Goal: Information Seeking & Learning: Check status

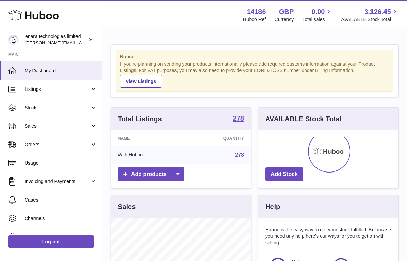
scroll to position [106, 140]
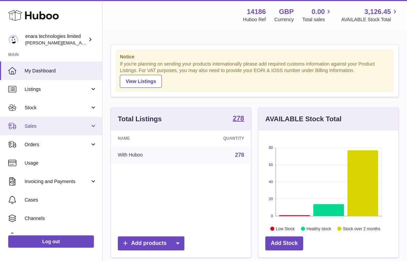
click at [88, 128] on link "Sales" at bounding box center [51, 126] width 102 height 18
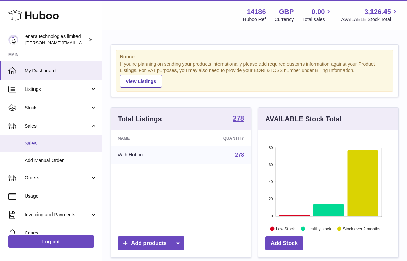
click at [81, 145] on span "Sales" at bounding box center [61, 143] width 72 height 6
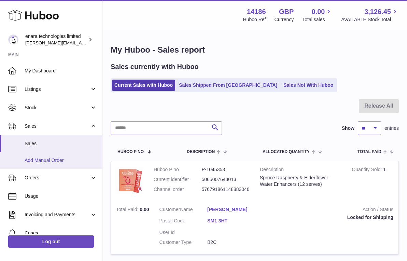
click at [79, 165] on link "Add Manual Order" at bounding box center [51, 160] width 102 height 17
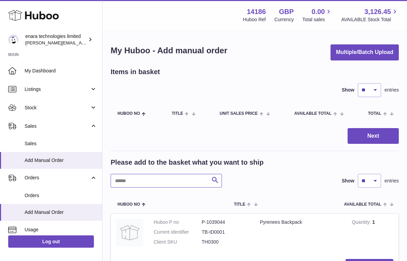
click at [178, 181] on input "text" at bounding box center [166, 181] width 111 height 14
type input "****"
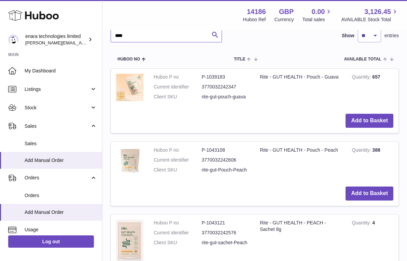
scroll to position [140, 0]
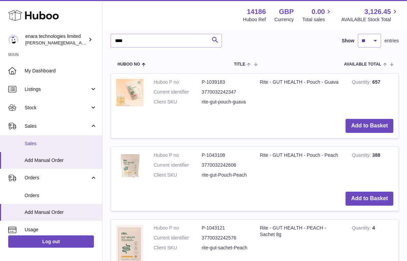
click at [76, 144] on span "Sales" at bounding box center [61, 143] width 72 height 6
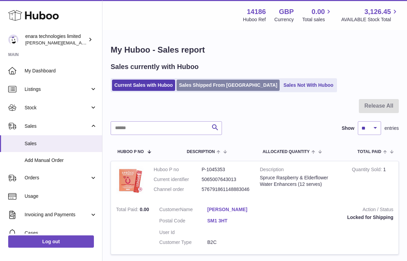
click at [218, 84] on link "Sales Shipped From [GEOGRAPHIC_DATA]" at bounding box center [227, 84] width 103 height 11
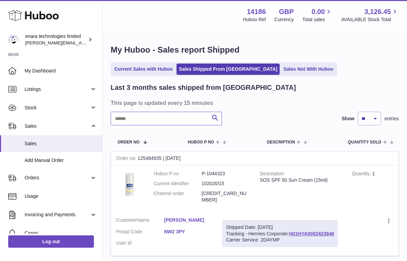
click at [166, 120] on input "text" at bounding box center [166, 119] width 111 height 14
paste input "**********"
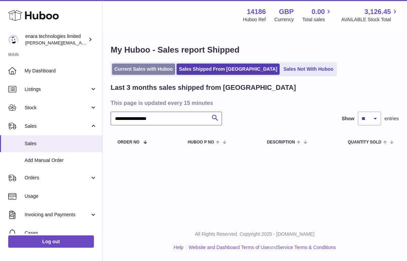
type input "**********"
click at [155, 71] on link "Current Sales with Huboo" at bounding box center [143, 68] width 63 height 11
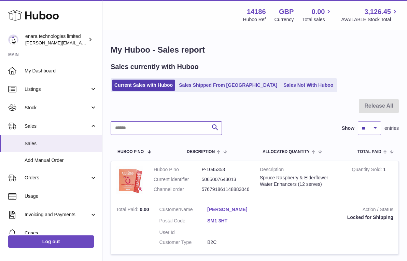
click at [190, 128] on input "text" at bounding box center [166, 128] width 111 height 14
paste input "**********"
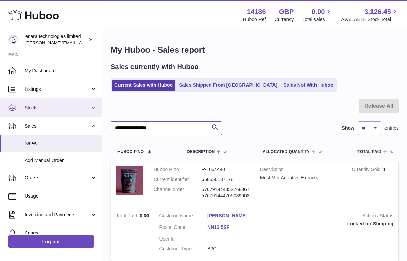
drag, startPoint x: 173, startPoint y: 129, endPoint x: 41, endPoint y: 113, distance: 133.0
click at [41, 113] on div "Huboo enara technologies limited Dee@enara.co Main My Dashboard Listings Not wi…" at bounding box center [203, 215] width 407 height 431
paste input "text"
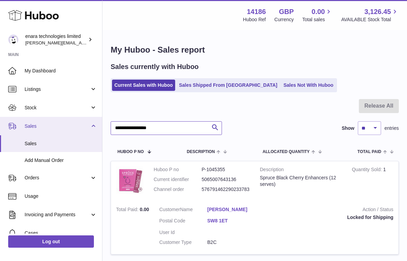
drag, startPoint x: 180, startPoint y: 127, endPoint x: 71, endPoint y: 116, distance: 109.7
click at [71, 116] on div "Huboo enara technologies limited Dee@enara.co Main My Dashboard Listings Not wi…" at bounding box center [203, 209] width 407 height 418
paste input "text"
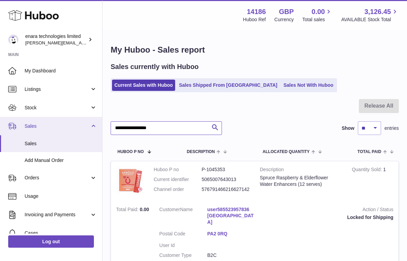
drag, startPoint x: 181, startPoint y: 131, endPoint x: 54, endPoint y: 119, distance: 127.1
click at [54, 119] on div "Huboo enara technologies limited Dee@enara.co Main My Dashboard Listings Not wi…" at bounding box center [203, 164] width 407 height 329
paste input "text"
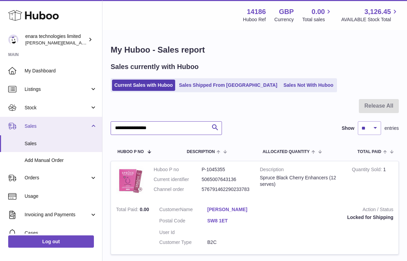
drag, startPoint x: 180, startPoint y: 126, endPoint x: 15, endPoint y: 122, distance: 165.1
click at [15, 122] on div "Huboo enara technologies limited Dee@enara.co Main My Dashboard Listings Not wi…" at bounding box center [203, 209] width 407 height 418
paste input "text"
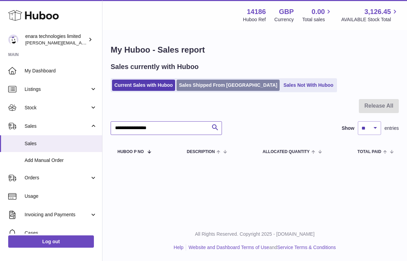
type input "**********"
click at [225, 86] on link "Sales Shipped From Huboo" at bounding box center [227, 84] width 103 height 11
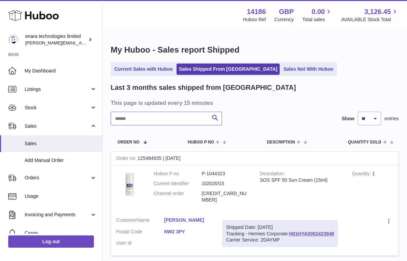
click at [191, 115] on input "text" at bounding box center [166, 119] width 111 height 14
paste input "**********"
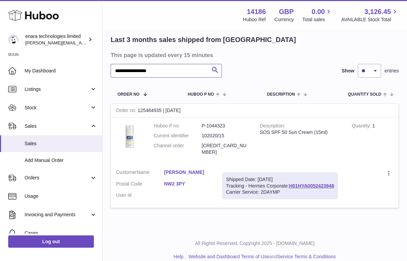
scroll to position [47, 0]
drag, startPoint x: 336, startPoint y: 176, endPoint x: 291, endPoint y: 179, distance: 45.1
click at [291, 179] on div "Shipped Date: [DATE] Tracking - Hermes Corporate: H01HYA0052423948 Carrier Serv…" at bounding box center [279, 186] width 115 height 27
click at [239, 143] on dd "[CREDIT_CARD_NUMBER]" at bounding box center [226, 149] width 48 height 13
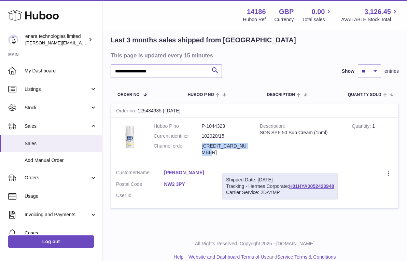
copy dd "[CREDIT_CARD_NUMBER]"
drag, startPoint x: 336, startPoint y: 177, endPoint x: 290, endPoint y: 179, distance: 45.7
click at [290, 179] on div "Shipped Date: [DATE] Tracking - Hermes Corporate: H01HYA0052423948 Carrier Serv…" at bounding box center [279, 186] width 115 height 27
copy div "H01HYA0052423948"
drag, startPoint x: 176, startPoint y: 71, endPoint x: 17, endPoint y: 53, distance: 160.7
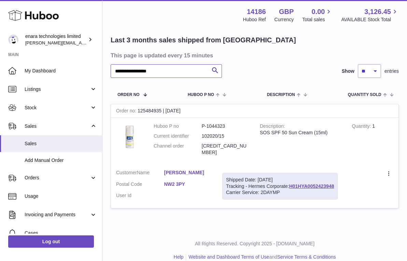
click at [17, 53] on div "**********" at bounding box center [203, 112] width 407 height 318
paste input "text"
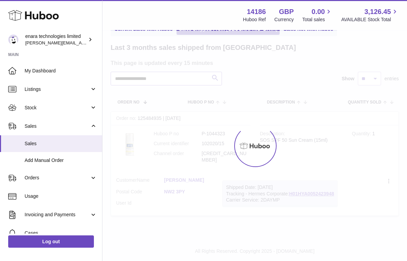
scroll to position [39, 0]
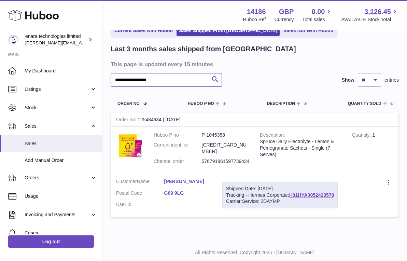
type input "**********"
drag, startPoint x: 337, startPoint y: 185, endPoint x: 292, endPoint y: 187, distance: 45.1
click at [292, 187] on div "Shipped Date: 26th Sep 2025 Tracking - Hermes Corporate: H01HYA0052423570 Carri…" at bounding box center [279, 194] width 115 height 27
copy link "01HYA0052423570"
click at [337, 186] on div "Shipped Date: 26th Sep 2025 Tracking - Hermes Corporate: H01HYA0052423570 Carri…" at bounding box center [279, 194] width 115 height 27
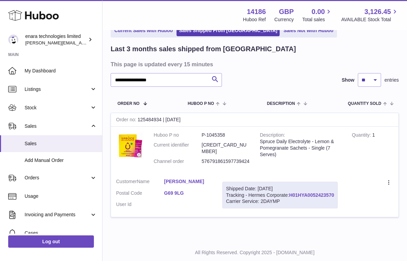
drag, startPoint x: 338, startPoint y: 186, endPoint x: 290, endPoint y: 187, distance: 47.8
click at [290, 187] on div "Shipped Date: 26th Sep 2025 Tracking - Hermes Corporate: H01HYA0052423570 Carri…" at bounding box center [279, 194] width 115 height 27
copy div "H01HYA0052423570"
click at [151, 32] on link "Current Sales with Huboo" at bounding box center [143, 30] width 63 height 11
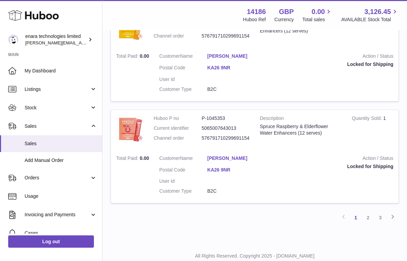
scroll to position [966, 0]
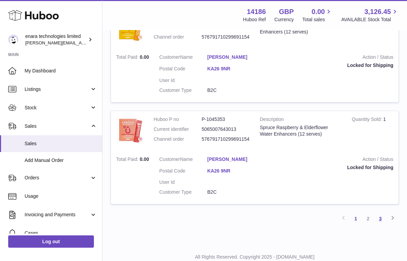
click at [381, 212] on link "3" at bounding box center [380, 218] width 12 height 12
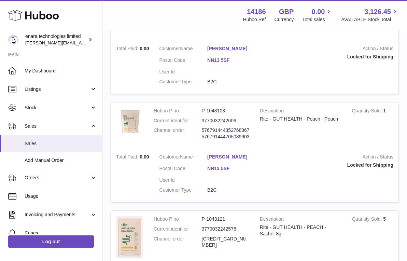
scroll to position [587, 0]
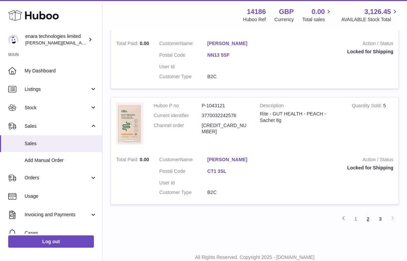
click at [367, 213] on link "2" at bounding box center [368, 219] width 12 height 12
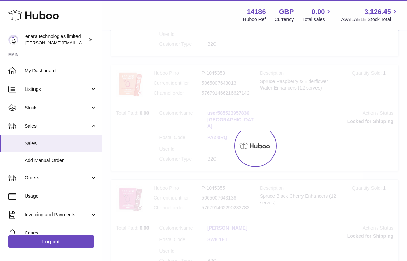
scroll to position [31, 0]
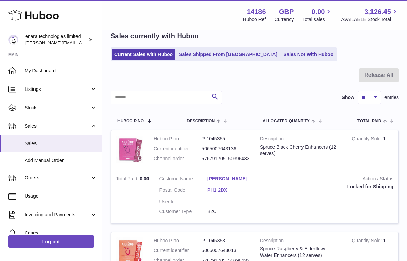
click at [229, 158] on dd "576791705150396433" at bounding box center [226, 158] width 48 height 6
copy dd "576791705150396433"
click at [186, 99] on input "text" at bounding box center [166, 97] width 111 height 14
paste input "**********"
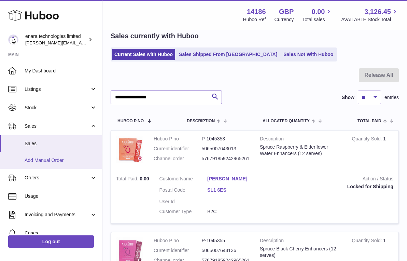
type input "**********"
click at [59, 160] on span "Add Manual Order" at bounding box center [61, 160] width 72 height 6
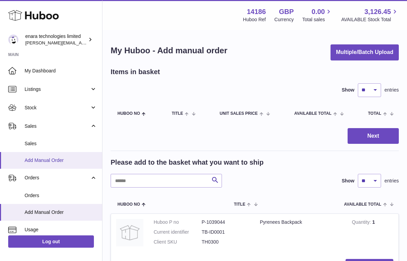
click at [43, 159] on span "Add Manual Order" at bounding box center [61, 160] width 72 height 6
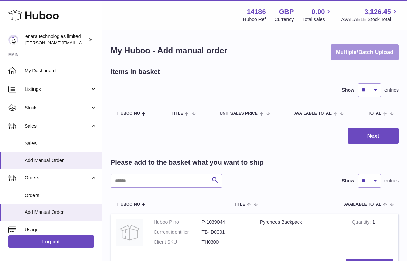
click at [366, 45] on button "Multiple/Batch Upload" at bounding box center [364, 52] width 68 height 16
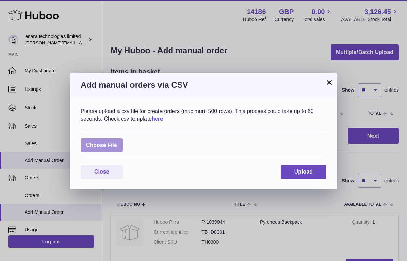
click at [107, 145] on label at bounding box center [102, 145] width 42 height 14
click at [117, 142] on input "file" at bounding box center [117, 142] width 0 height 0
type input "**********"
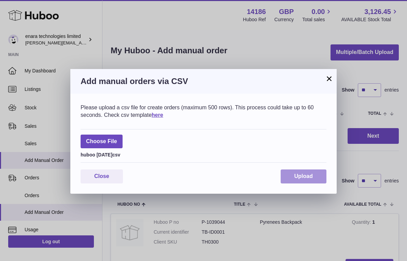
click at [308, 173] on span "Upload" at bounding box center [303, 176] width 18 height 6
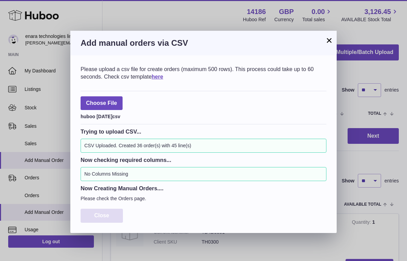
click at [111, 213] on button "Close" at bounding box center [102, 215] width 42 height 14
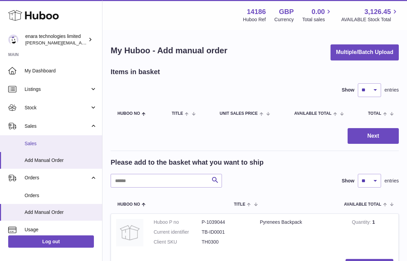
click at [58, 141] on span "Sales" at bounding box center [61, 143] width 72 height 6
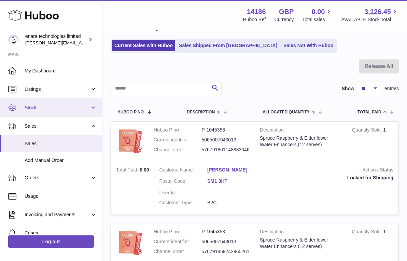
scroll to position [34, 0]
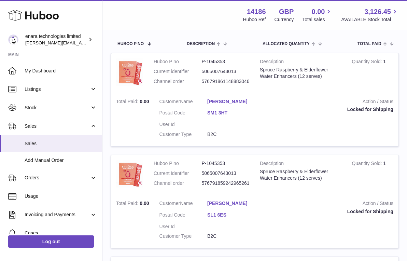
scroll to position [110, 0]
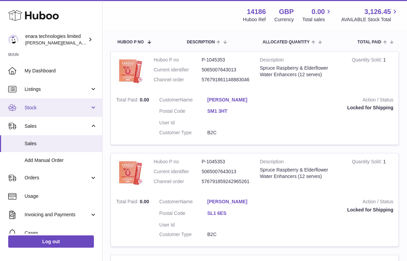
click at [70, 108] on span "Stock" at bounding box center [57, 107] width 65 height 6
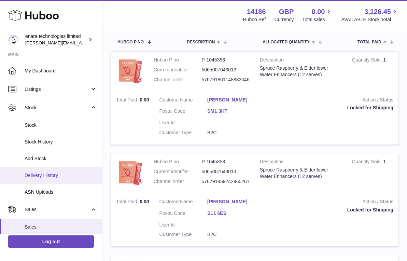
click at [57, 169] on link "Delivery History" at bounding box center [51, 175] width 102 height 17
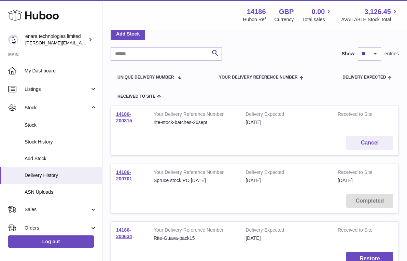
scroll to position [78, 0]
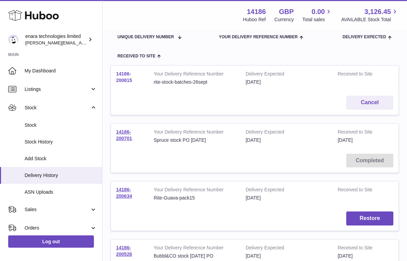
click at [127, 78] on link "14186-200815" at bounding box center [124, 77] width 16 height 12
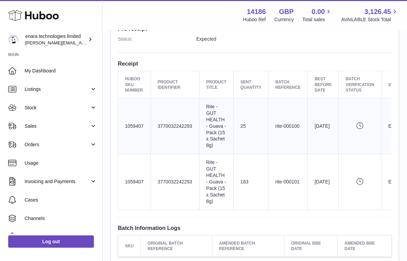
scroll to position [218, 0]
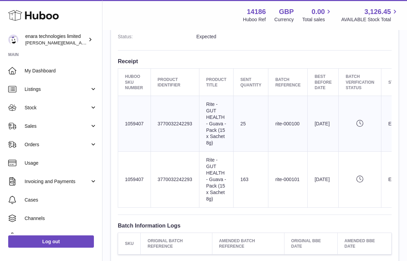
click at [361, 120] on icon "Pending verification" at bounding box center [359, 123] width 29 height 7
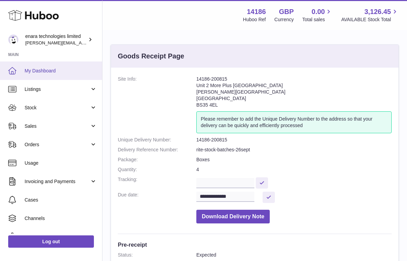
scroll to position [0, 0]
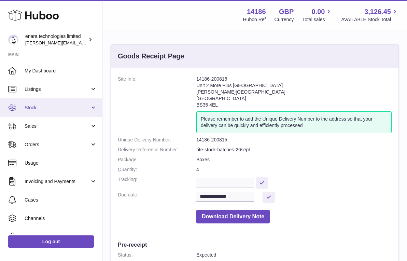
click at [75, 108] on span "Stock" at bounding box center [57, 107] width 65 height 6
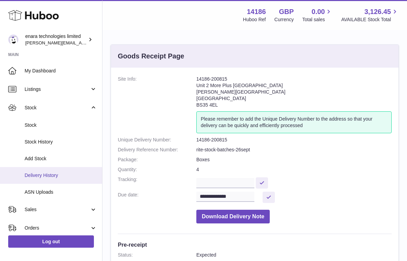
click at [55, 172] on span "Delivery History" at bounding box center [61, 175] width 72 height 6
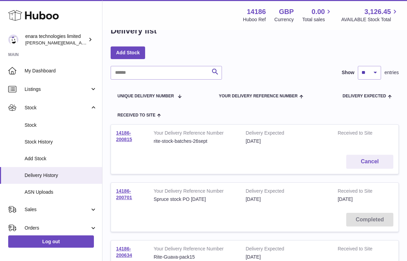
scroll to position [14, 0]
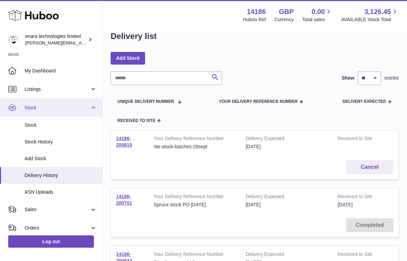
click at [73, 104] on span "Stock" at bounding box center [57, 107] width 65 height 6
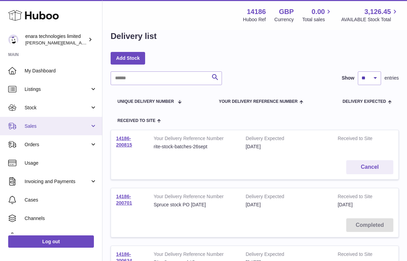
click at [68, 128] on span "Sales" at bounding box center [57, 126] width 65 height 6
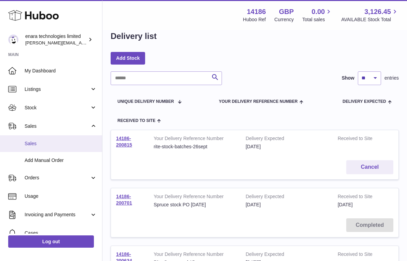
click at [63, 146] on link "Sales" at bounding box center [51, 143] width 102 height 17
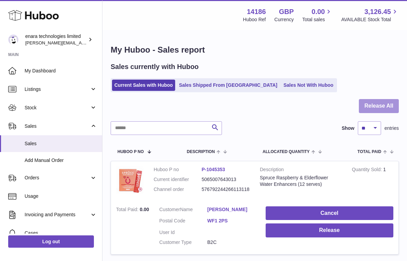
click at [382, 104] on button "Release All" at bounding box center [379, 106] width 40 height 14
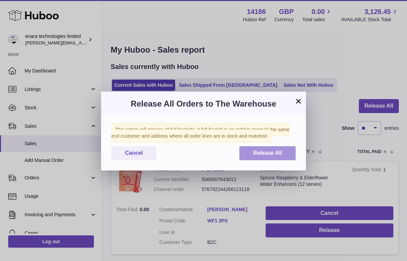
click at [262, 152] on span "Release All" at bounding box center [267, 153] width 29 height 6
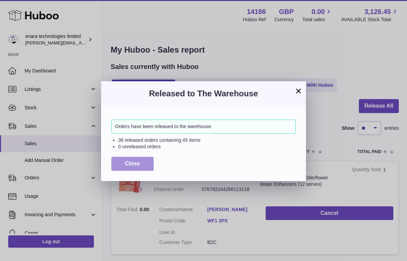
click at [133, 161] on span "Close" at bounding box center [132, 163] width 15 height 6
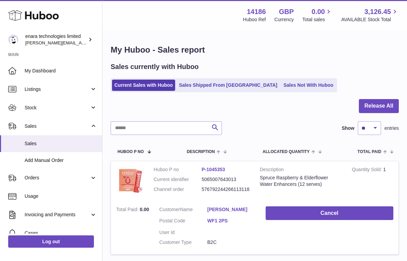
click at [314, 100] on div at bounding box center [255, 110] width 288 height 22
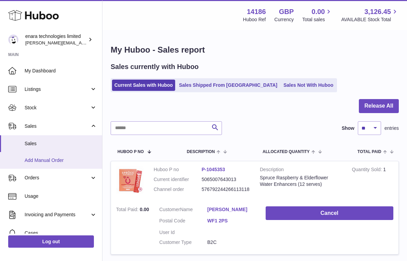
click at [58, 155] on link "Add Manual Order" at bounding box center [51, 160] width 102 height 17
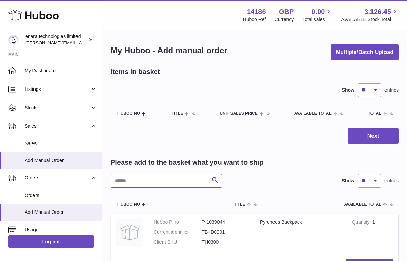
click at [180, 178] on input "text" at bounding box center [166, 181] width 111 height 14
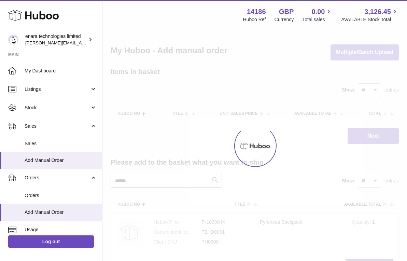
type input "******"
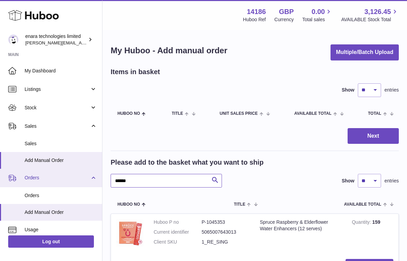
drag, startPoint x: 136, startPoint y: 179, endPoint x: 82, endPoint y: 169, distance: 55.1
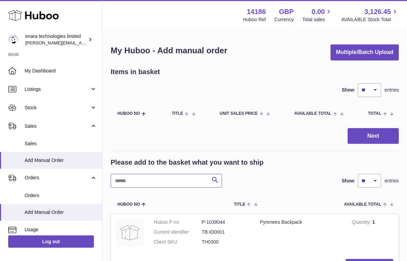
click at [148, 180] on input "text" at bounding box center [166, 181] width 111 height 14
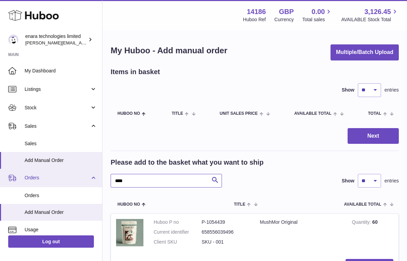
drag, startPoint x: 129, startPoint y: 180, endPoint x: 82, endPoint y: 176, distance: 47.3
click at [82, 176] on div "Huboo enara technologies limited Dee@enara.co Main My Dashboard Listings Not wi…" at bounding box center [203, 254] width 407 height 509
type input "*****"
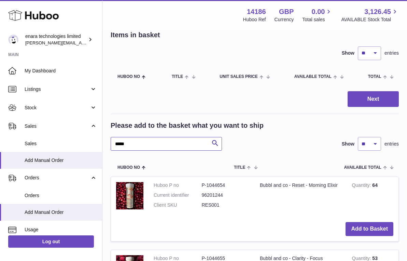
scroll to position [37, 0]
click at [256, 141] on div "***** Search Show ** ** ** *** entries" at bounding box center [255, 144] width 288 height 14
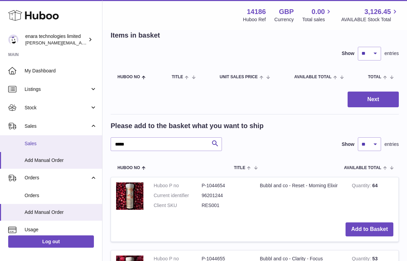
click at [75, 141] on span "Sales" at bounding box center [61, 143] width 72 height 6
